Goal: Transaction & Acquisition: Purchase product/service

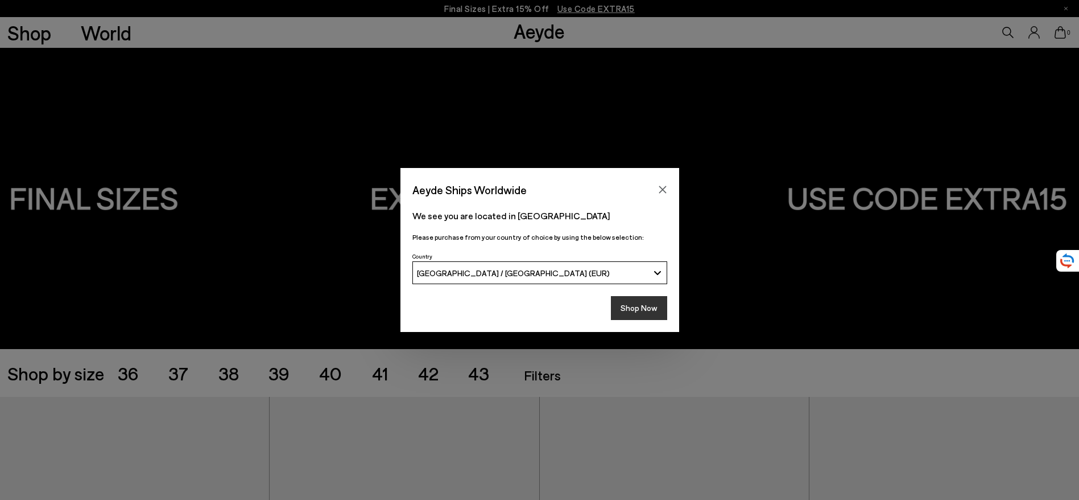
click at [648, 312] on button "Shop Now" at bounding box center [639, 308] width 56 height 24
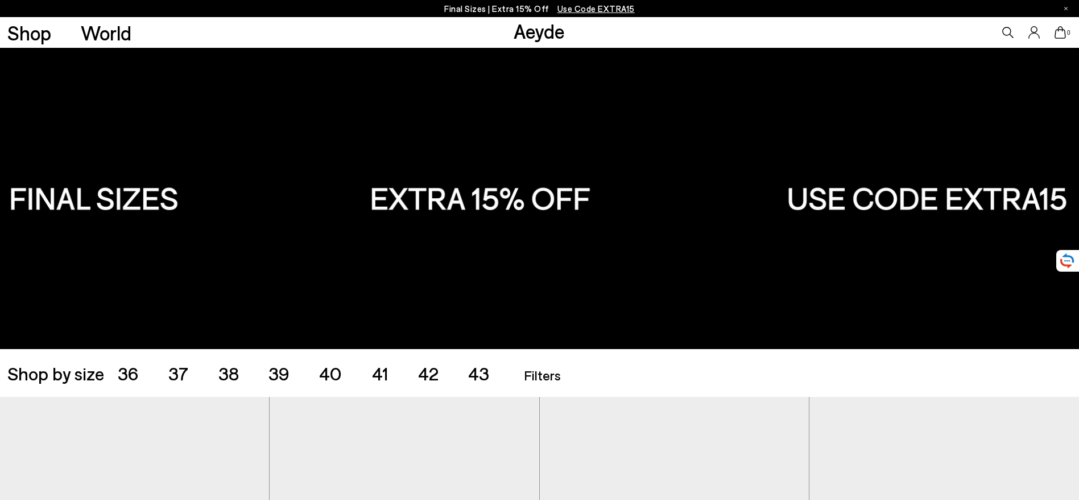
click at [271, 374] on span "39" at bounding box center [279, 373] width 21 height 22
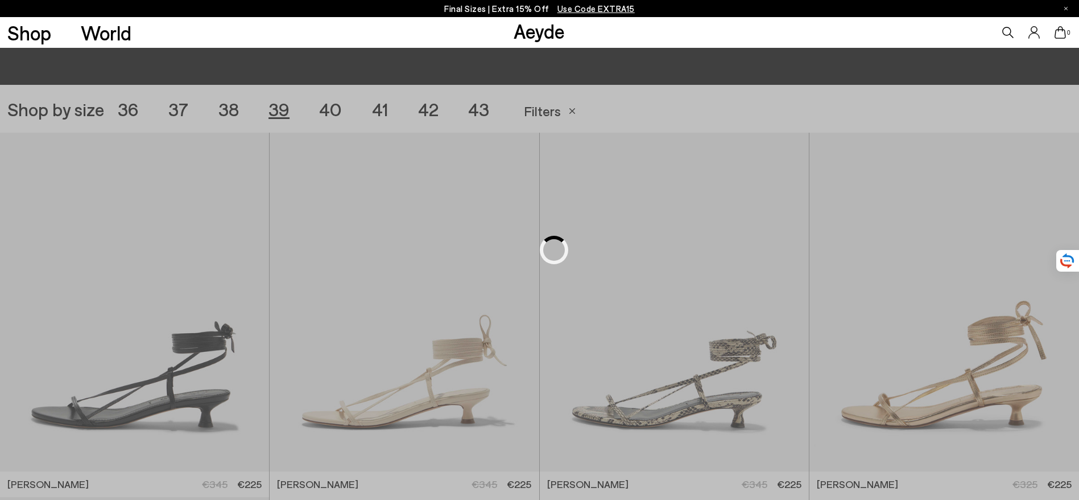
scroll to position [301, 0]
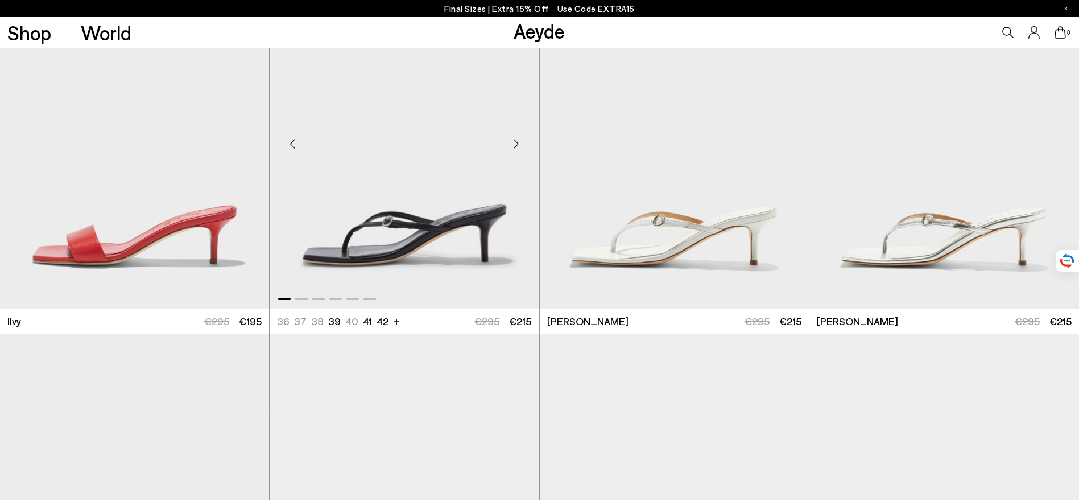
scroll to position [1192, 0]
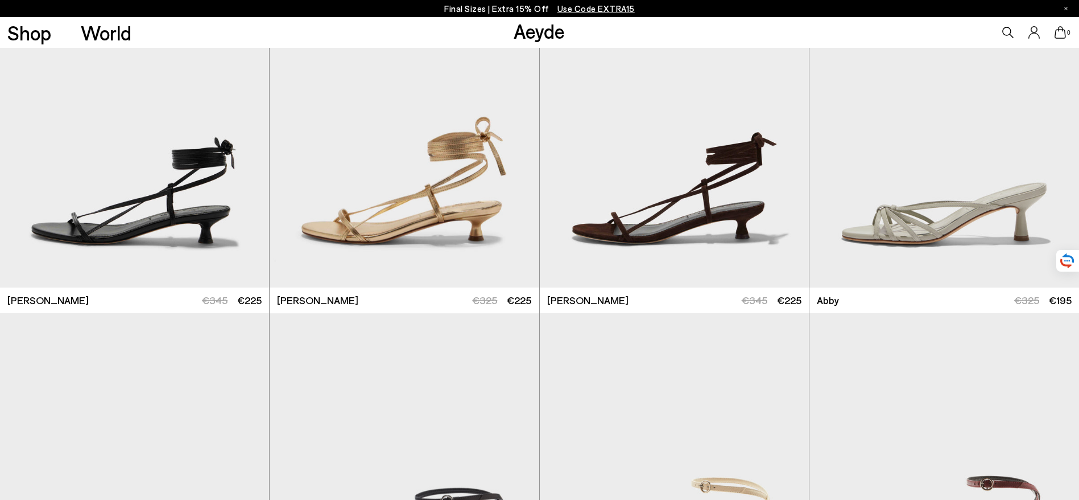
scroll to position [21, 0]
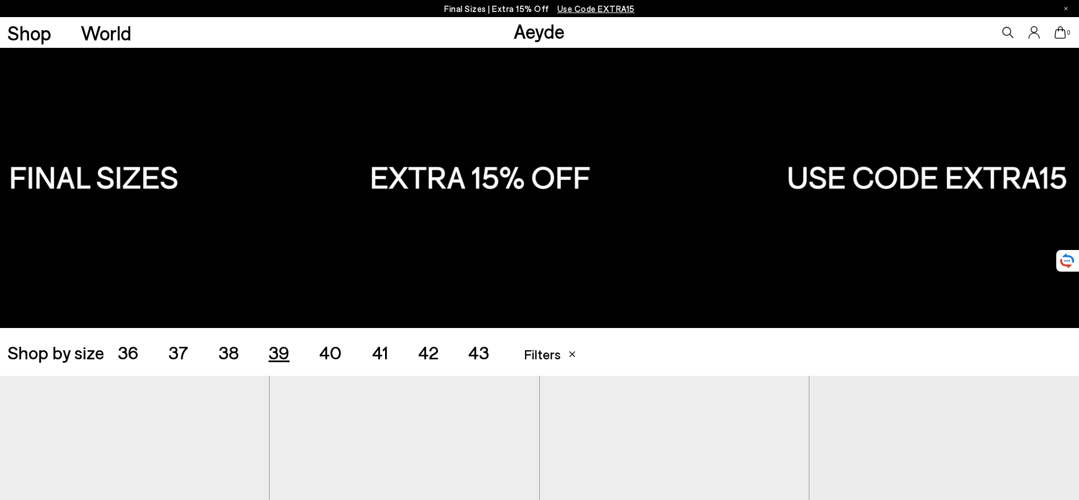
click at [331, 350] on span "40" at bounding box center [330, 352] width 23 height 22
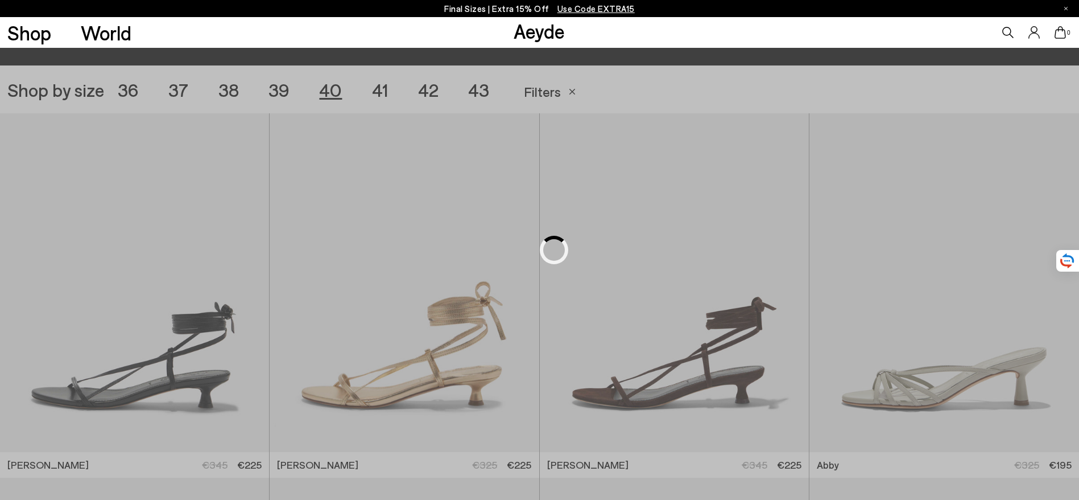
scroll to position [301, 0]
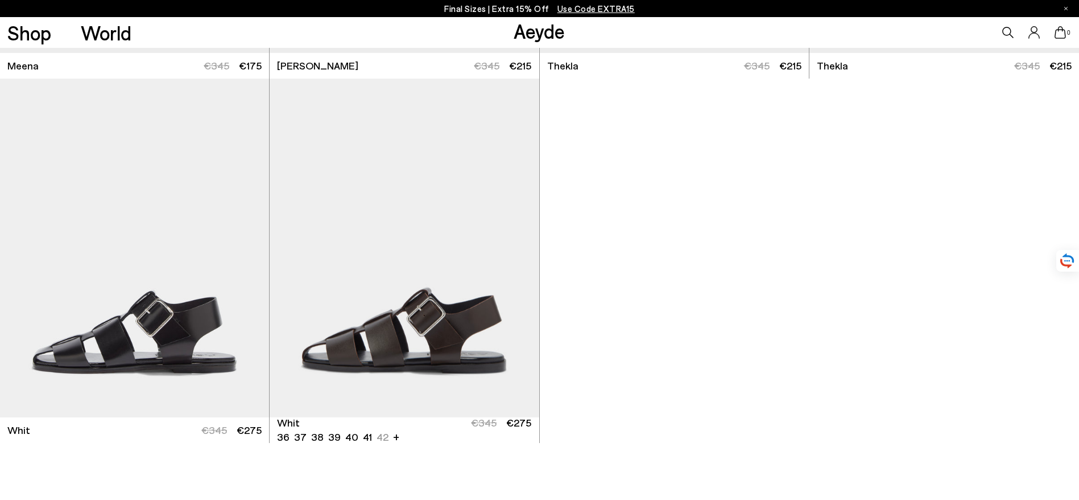
scroll to position [3630, 0]
